Goal: Register for event/course: Sign up to attend an event or enroll in a course

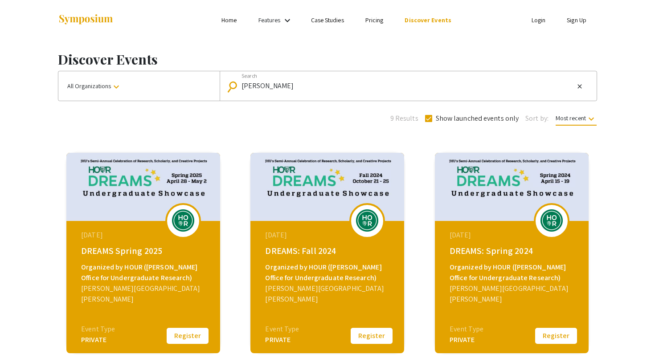
click at [151, 300] on div "April 28, 2025 DREAMS Spring 2025 Organized by HOUR (Hopkins Office for Undergr…" at bounding box center [144, 276] width 153 height 111
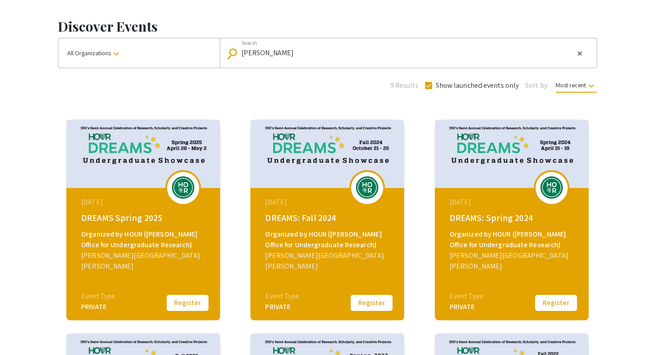
scroll to position [46, 0]
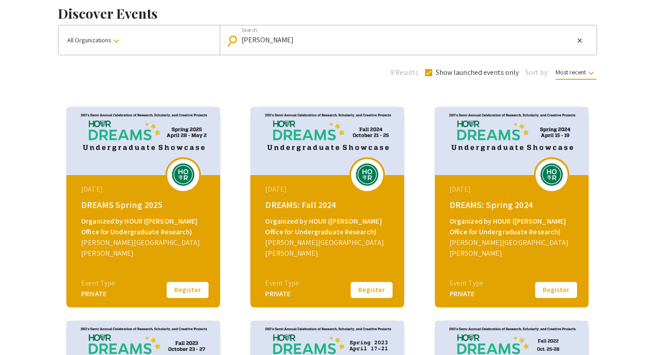
click at [188, 292] on button "Register" at bounding box center [187, 290] width 45 height 19
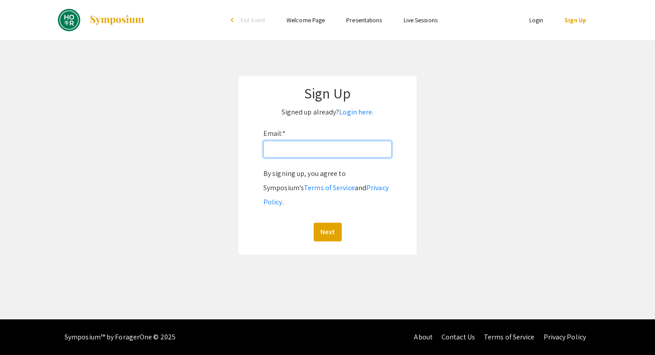
click at [335, 142] on input "Email: *" at bounding box center [327, 149] width 128 height 17
type input "rroy11@jh.edu"
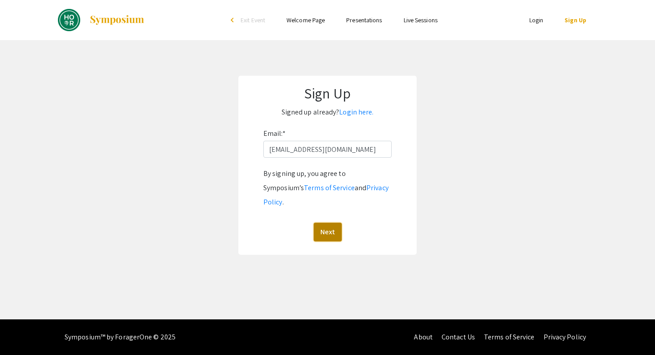
click at [330, 223] on button "Next" at bounding box center [328, 232] width 28 height 19
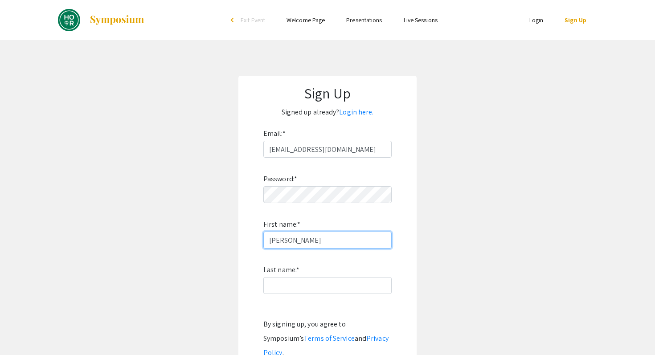
type input "Risha"
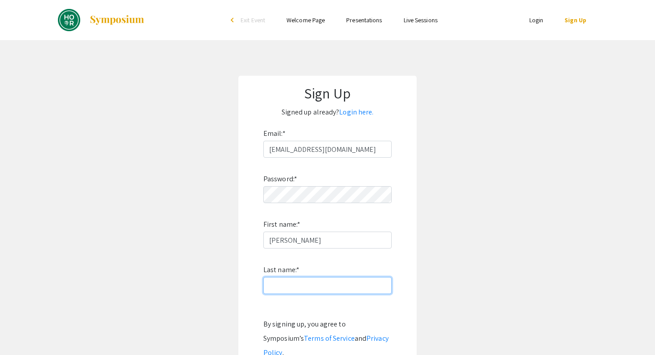
click at [339, 287] on input "Last name: *" at bounding box center [327, 285] width 128 height 17
type input "Roy"
click at [536, 242] on app-signup "Sign Up Signed up already? Login here. Email: * rroy11@jh.edu Password: * First…" at bounding box center [327, 241] width 655 height 330
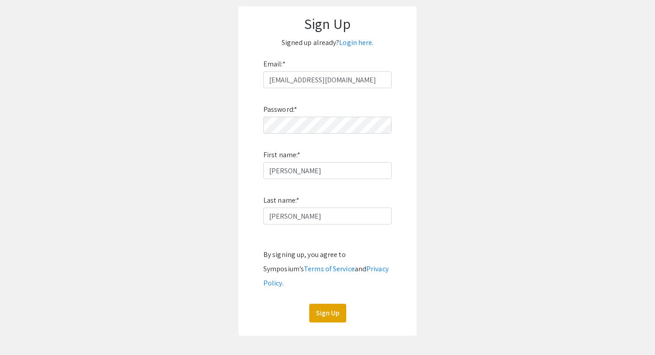
scroll to position [82, 0]
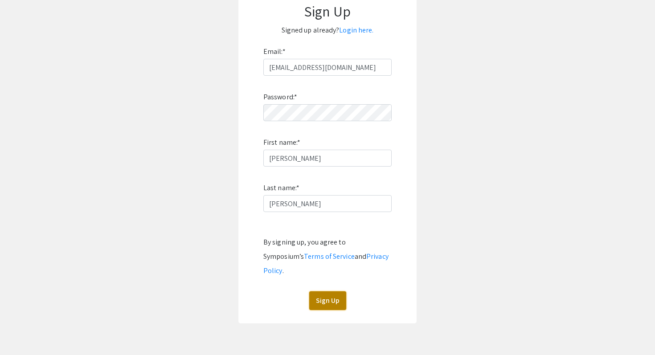
click at [329, 291] on button "Sign Up" at bounding box center [327, 300] width 37 height 19
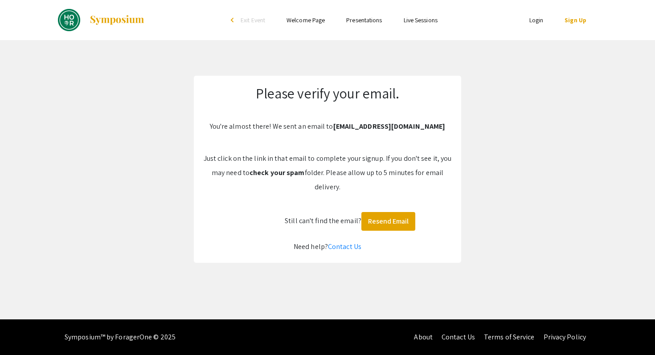
scroll to position [0, 0]
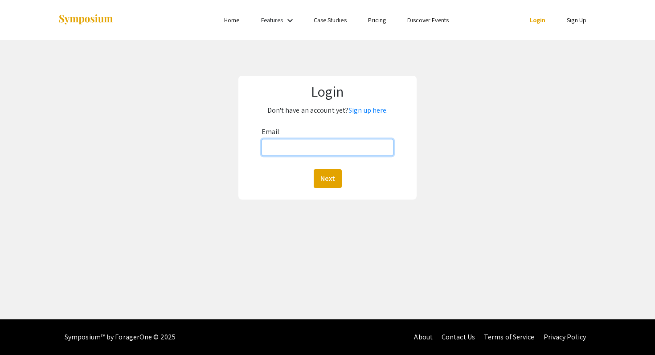
click at [354, 148] on input "Email:" at bounding box center [328, 147] width 132 height 17
type input "rroy11@jh.edu"
click at [328, 182] on button "Next" at bounding box center [328, 178] width 28 height 19
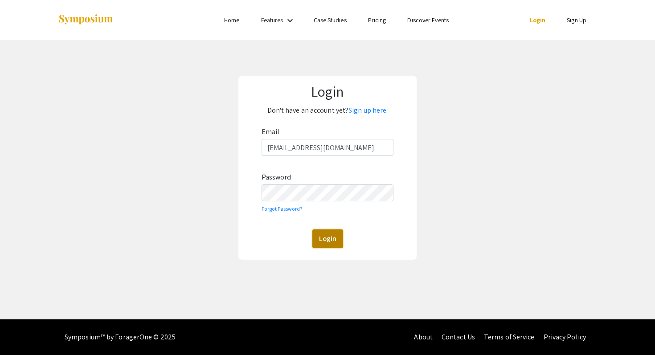
click at [329, 239] on button "Login" at bounding box center [327, 238] width 31 height 19
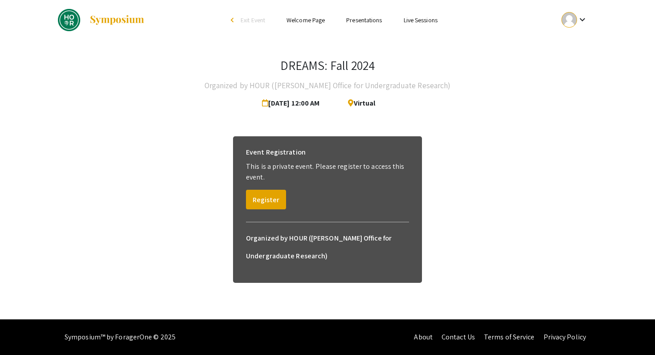
click at [313, 20] on link "Welcome Page" at bounding box center [306, 20] width 38 height 8
click at [356, 20] on link "Presentations" at bounding box center [364, 20] width 36 height 8
click at [366, 22] on link "Presentations" at bounding box center [364, 20] width 36 height 8
click at [364, 20] on link "Presentations" at bounding box center [364, 20] width 36 height 8
click at [233, 21] on div "arrow_back_ios" at bounding box center [233, 19] width 5 height 5
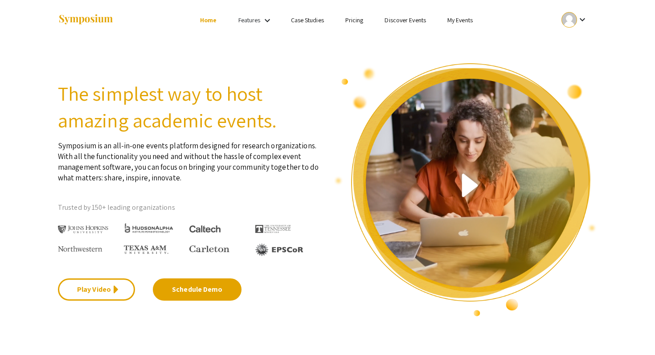
click at [577, 20] on mat-icon "keyboard_arrow_down" at bounding box center [582, 19] width 11 height 11
click at [575, 47] on button "My Account" at bounding box center [579, 43] width 55 height 21
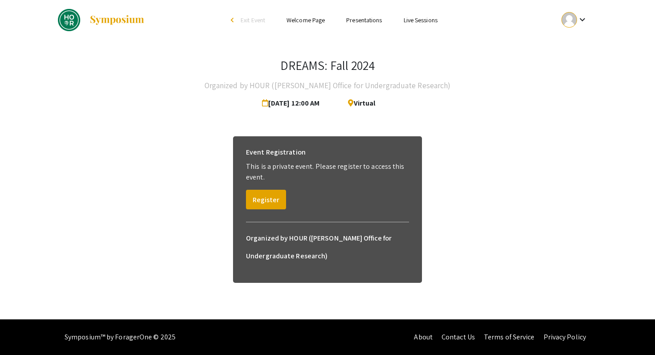
click at [357, 22] on link "Presentations" at bounding box center [364, 20] width 36 height 8
click at [263, 197] on button "Register" at bounding box center [266, 200] width 40 height 20
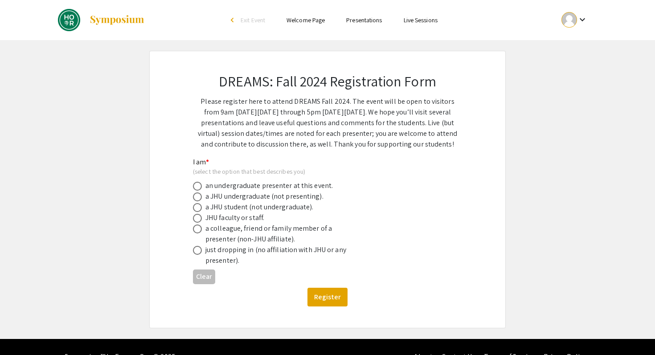
click at [252, 200] on div "a JHU undergraduate (not presenting)." at bounding box center [264, 196] width 118 height 11
click at [197, 197] on span at bounding box center [197, 196] width 9 height 9
click at [197, 197] on input "radio" at bounding box center [197, 196] width 9 height 9
radio input "true"
click at [327, 303] on button "Register" at bounding box center [327, 297] width 40 height 19
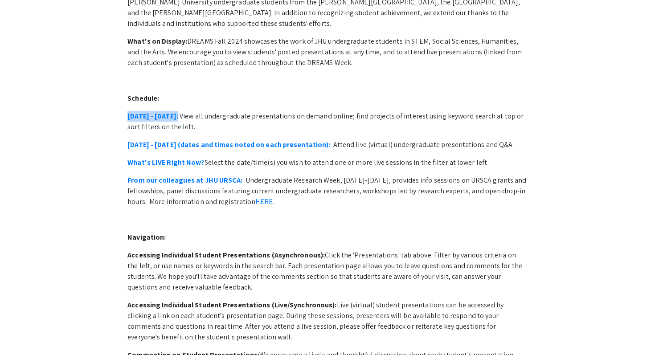
scroll to position [44, 0]
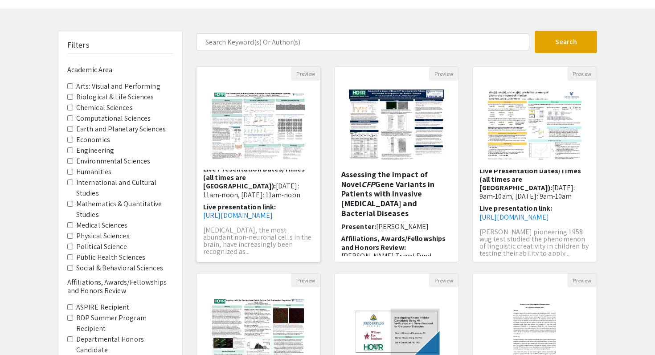
click at [283, 124] on img "Open Presentation <p>The Dynamics of Auditory Cortical Astrocytes During Sensor…" at bounding box center [258, 125] width 113 height 89
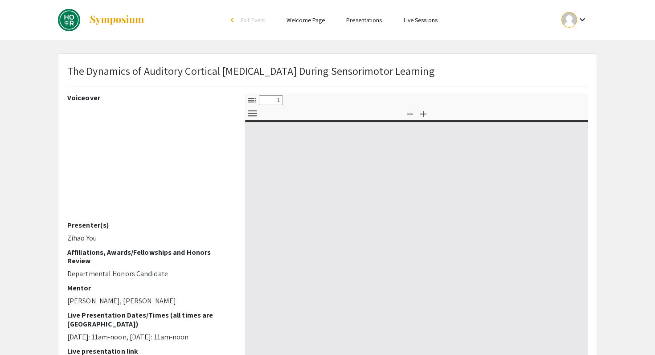
select select "custom"
type input "0"
select select "custom"
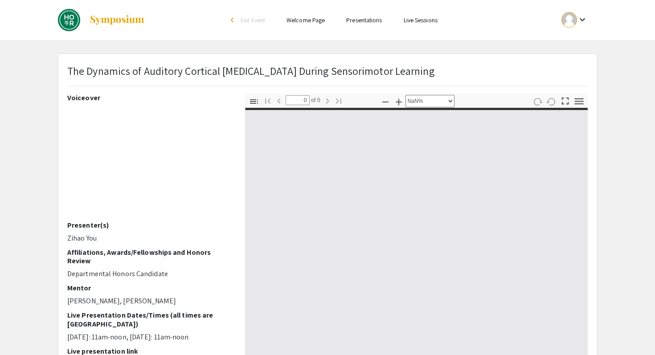
type input "1"
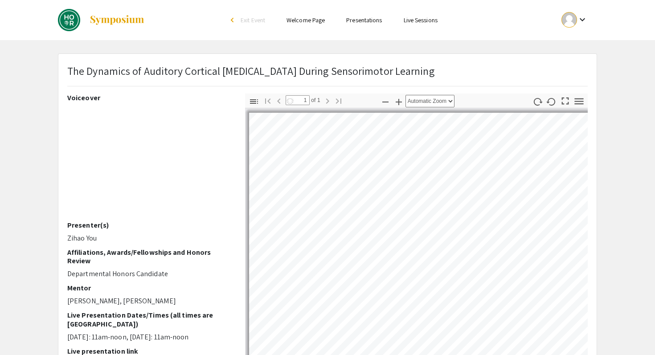
select select "auto"
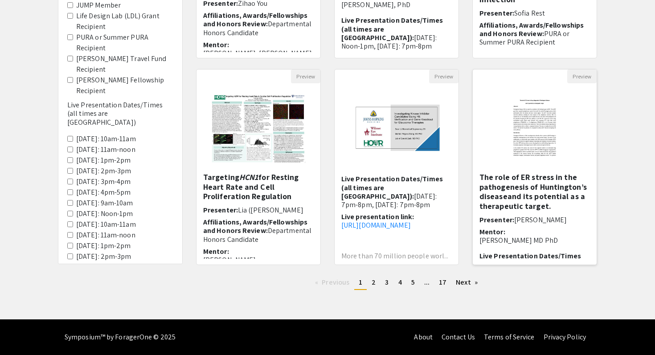
click at [537, 184] on h5 "The role of ER stress in the pathogenesis of Huntington’s diseaseand its potent…" at bounding box center [534, 191] width 111 height 38
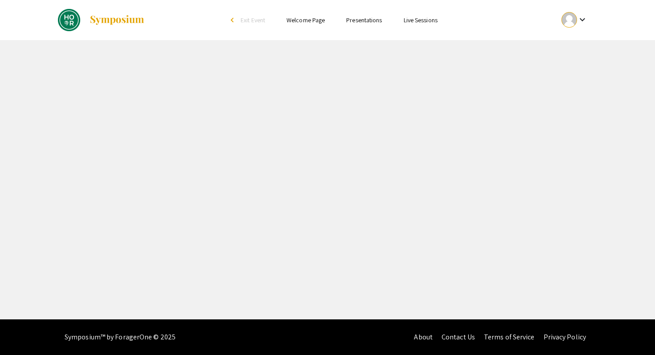
select select "custom"
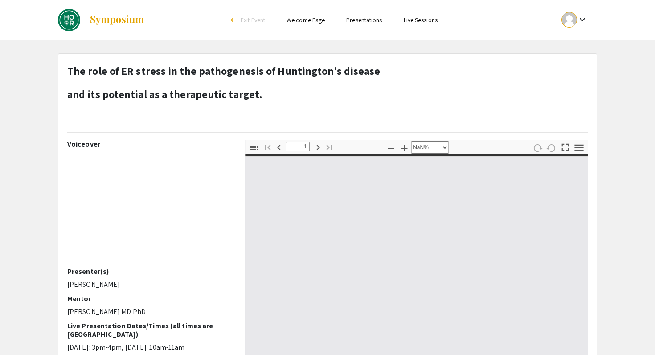
type input "0"
select select "custom"
type input "1"
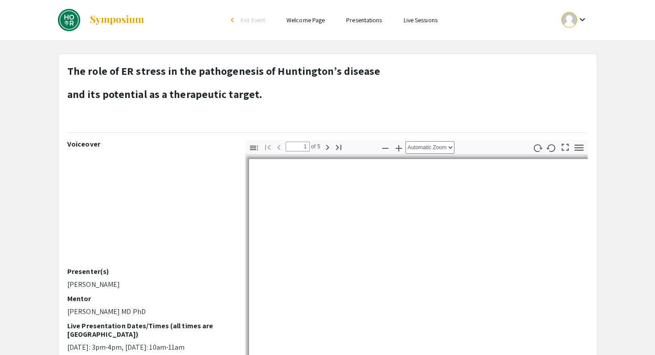
select select "auto"
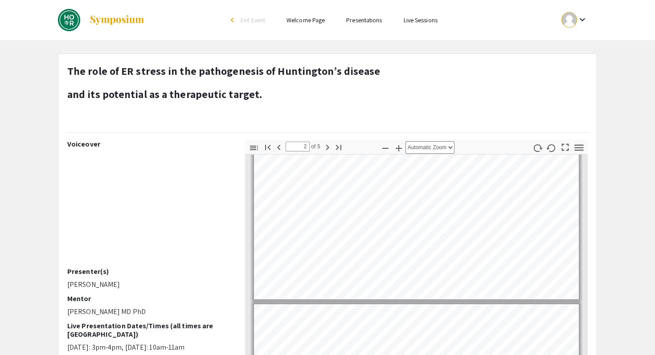
type input "1"
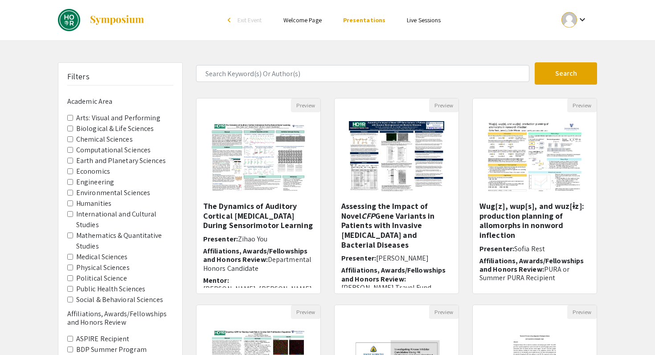
scroll to position [236, 0]
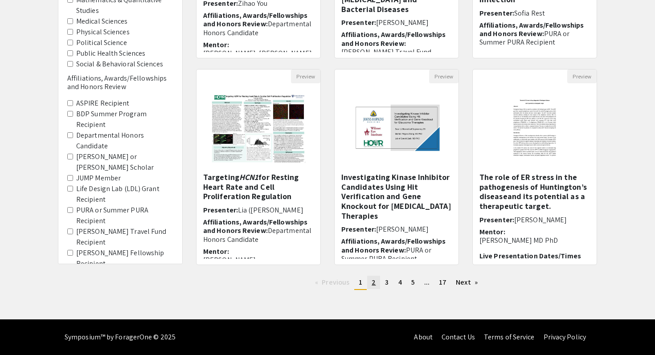
click at [378, 280] on link "page 2" at bounding box center [373, 282] width 13 height 13
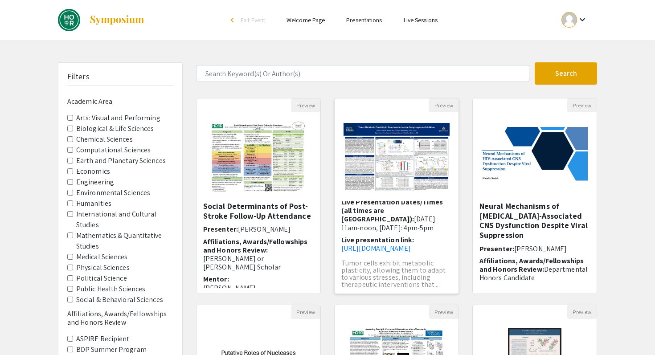
scroll to position [30, 0]
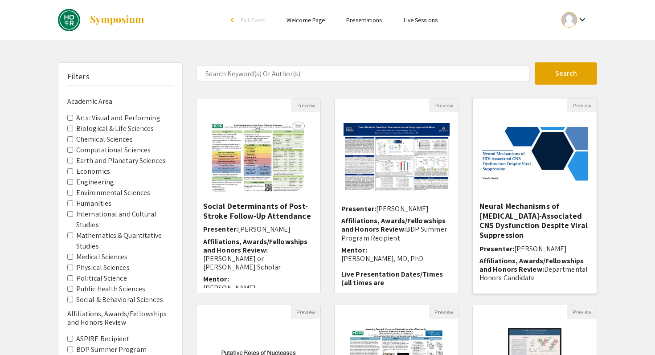
click at [517, 210] on h5 "Neural Mechanisms of HIV-Associated CNS Dysfunction Despite Viral Suppression" at bounding box center [534, 220] width 111 height 38
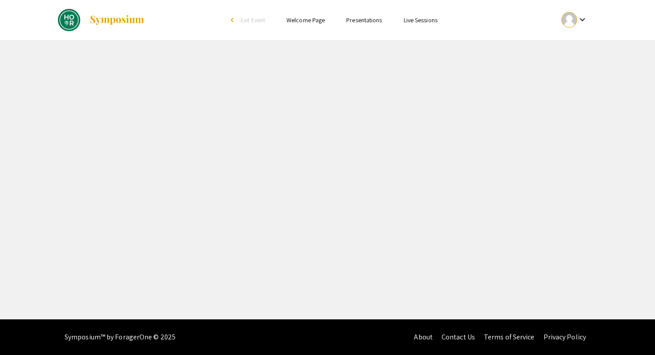
select select "custom"
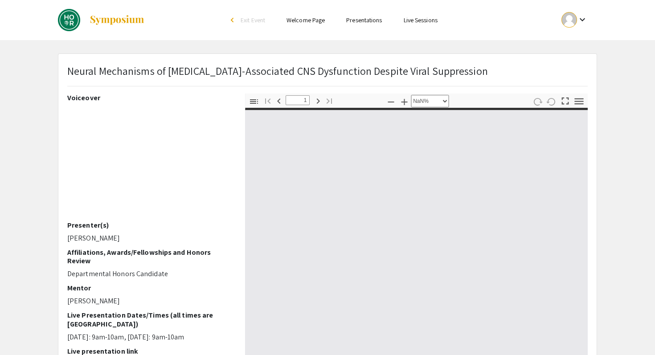
type input "0"
select select "custom"
type input "1"
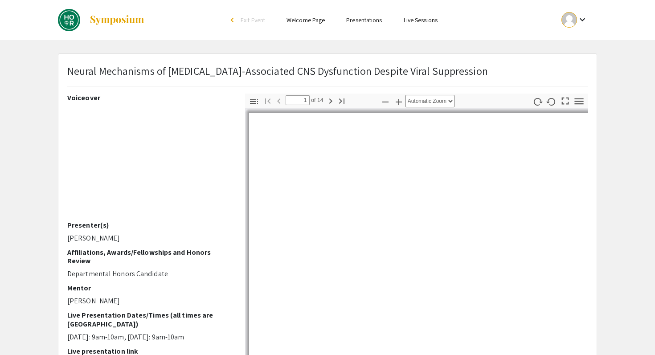
select select "auto"
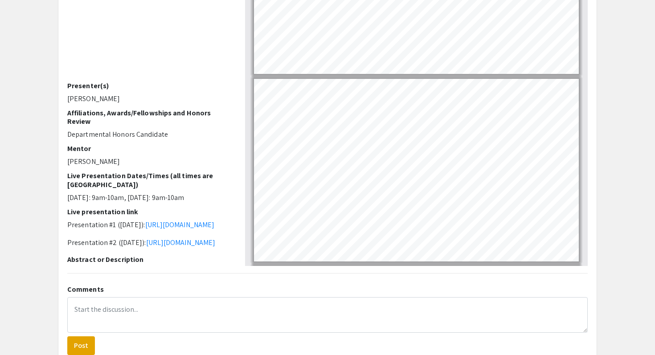
scroll to position [78, 0]
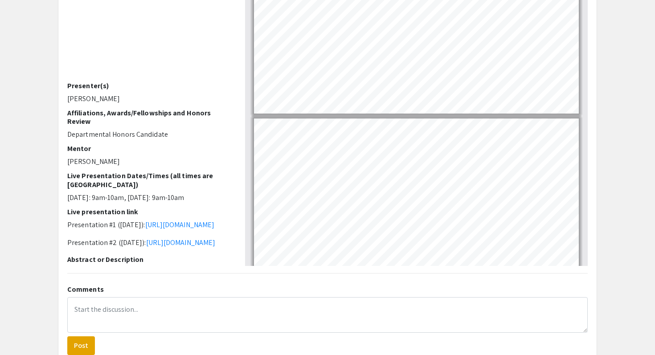
type input "1"
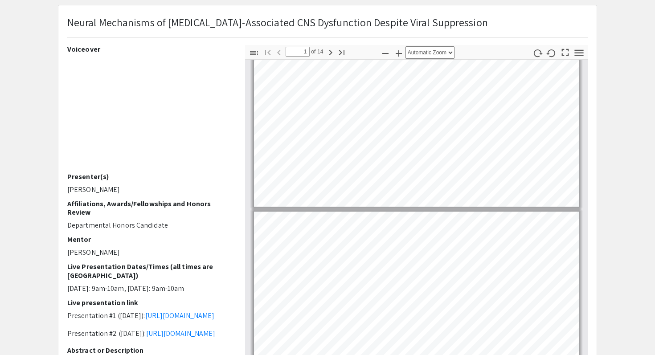
scroll to position [48, 0]
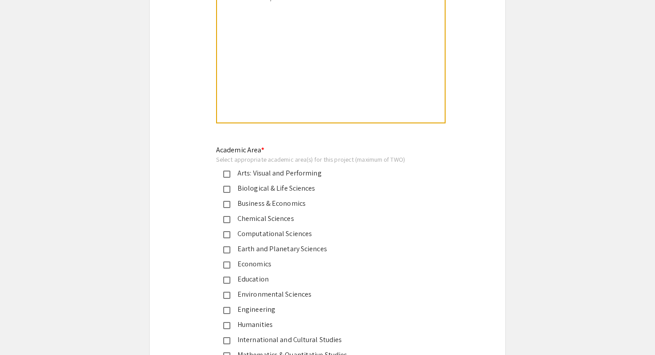
scroll to position [945, 0]
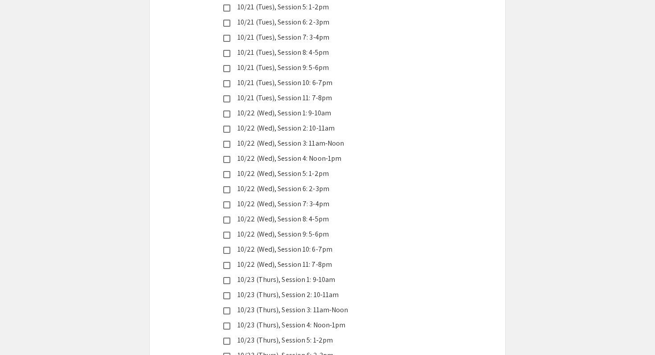
scroll to position [2237, 0]
